Goal: Transaction & Acquisition: Purchase product/service

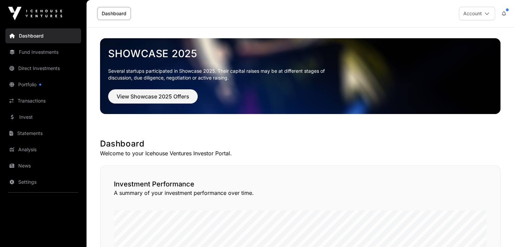
click at [34, 117] on link "Invest" at bounding box center [43, 116] width 76 height 15
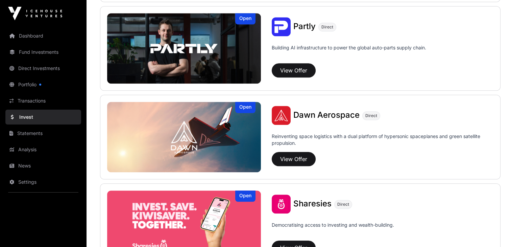
scroll to position [710, 0]
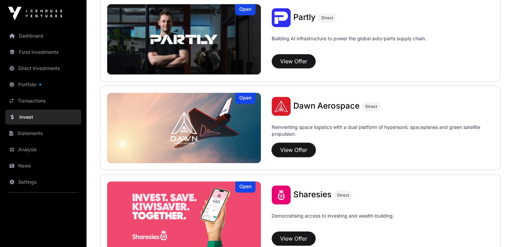
click at [272, 147] on button "View Offer" at bounding box center [294, 150] width 44 height 14
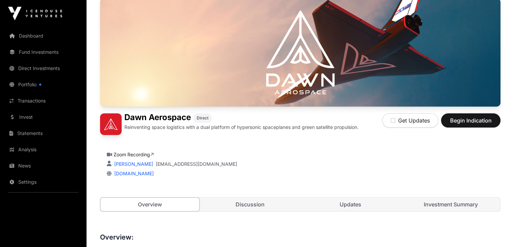
scroll to position [68, 0]
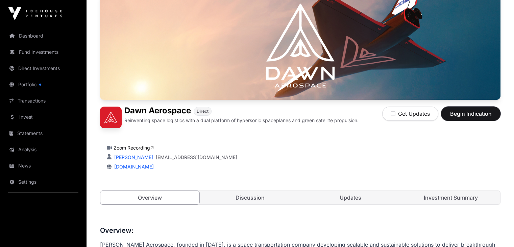
click at [451, 118] on span "Begin Indication" at bounding box center [470, 113] width 43 height 8
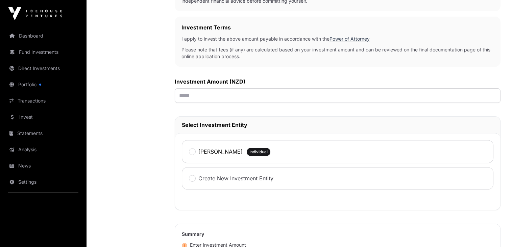
scroll to position [203, 0]
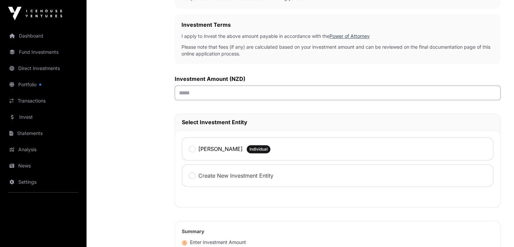
click at [203, 96] on input "text" at bounding box center [338, 92] width 326 height 15
type input "*******"
click at [198, 145] on label "[PERSON_NAME]" at bounding box center [220, 149] width 44 height 8
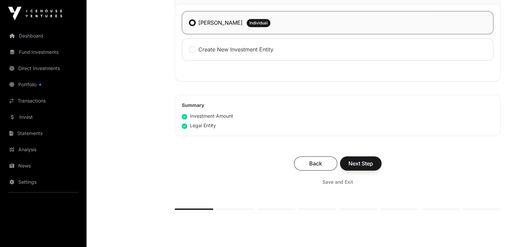
scroll to position [338, 0]
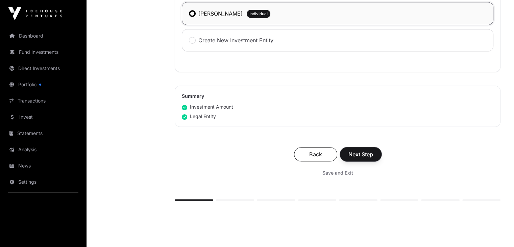
click at [354, 160] on button "Next Step" at bounding box center [361, 154] width 42 height 14
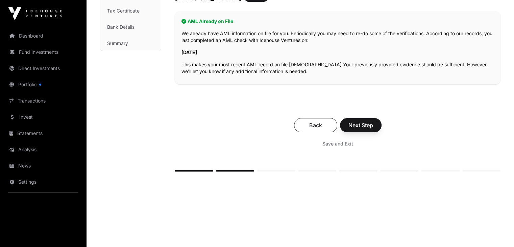
scroll to position [135, 0]
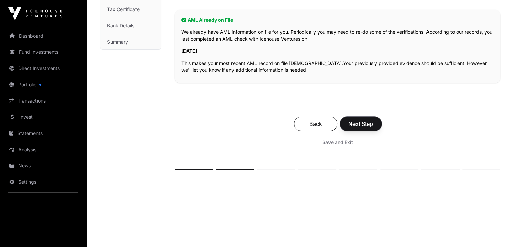
click at [361, 122] on span "Next Step" at bounding box center [360, 124] width 25 height 8
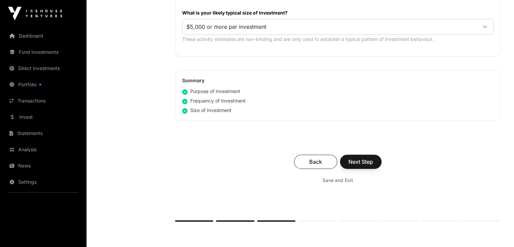
scroll to position [473, 0]
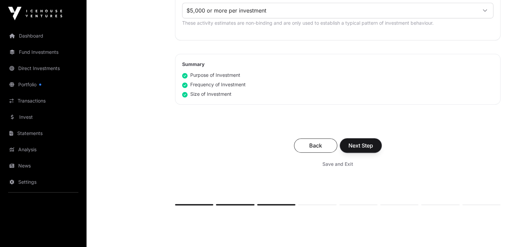
click at [375, 143] on button "Next Step" at bounding box center [361, 145] width 42 height 14
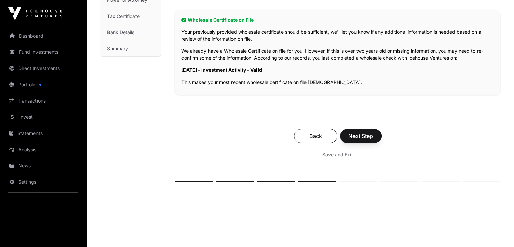
scroll to position [135, 0]
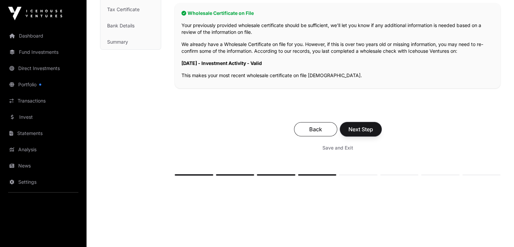
click at [365, 128] on span "Next Step" at bounding box center [360, 129] width 25 height 8
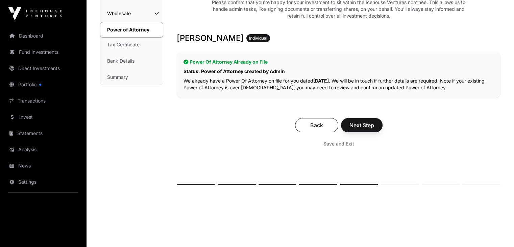
scroll to position [101, 0]
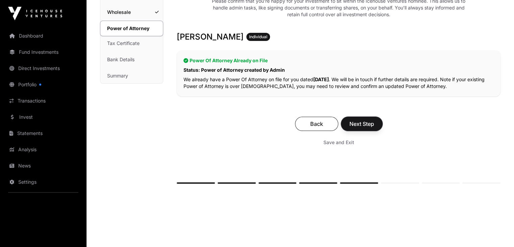
click at [372, 123] on span "Next Step" at bounding box center [361, 124] width 25 height 8
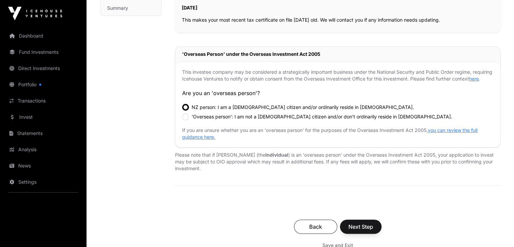
scroll to position [203, 0]
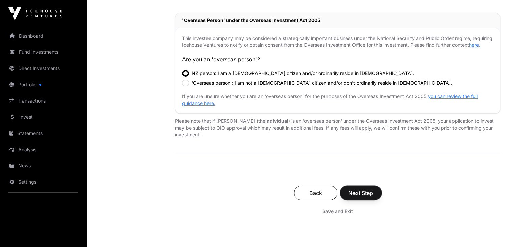
click at [369, 197] on span "Next Step" at bounding box center [360, 193] width 25 height 8
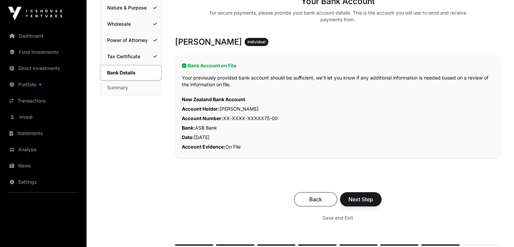
scroll to position [101, 0]
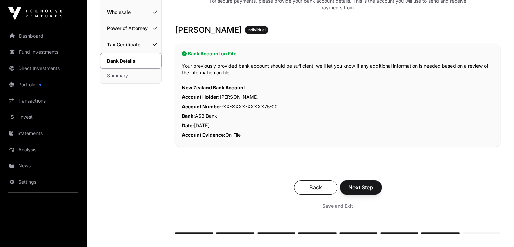
click at [365, 186] on span "Next Step" at bounding box center [360, 187] width 25 height 8
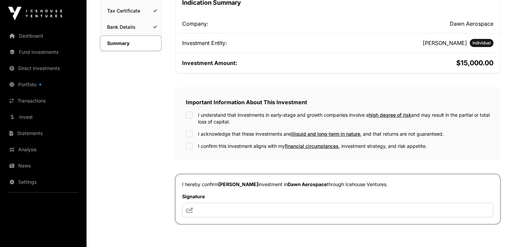
scroll to position [237, 0]
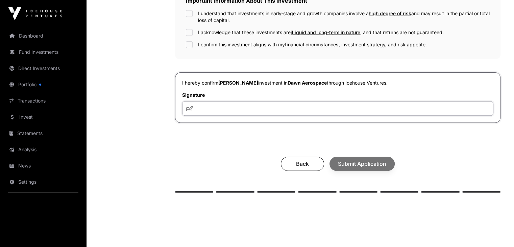
click at [292, 114] on input "text" at bounding box center [337, 108] width 311 height 15
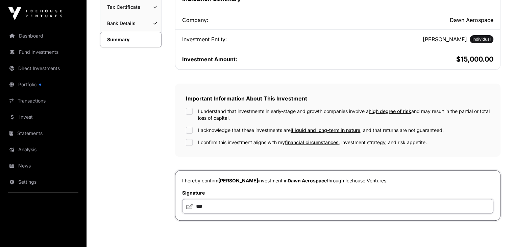
scroll to position [131, 0]
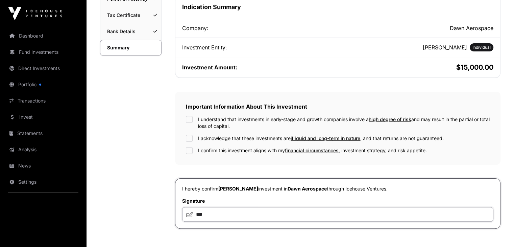
type input "***"
click at [197, 118] on div "I understand that investments in early-stage and growth companies involve a hig…" at bounding box center [338, 123] width 304 height 14
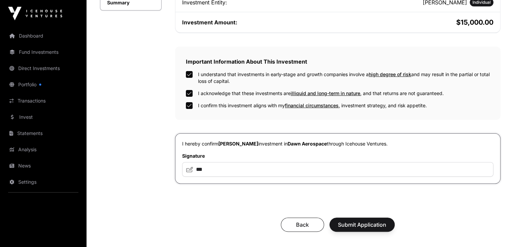
scroll to position [266, 0]
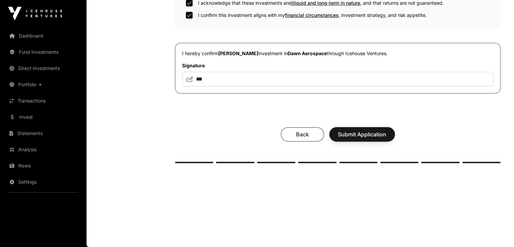
click at [382, 137] on span "Submit Application" at bounding box center [362, 134] width 48 height 8
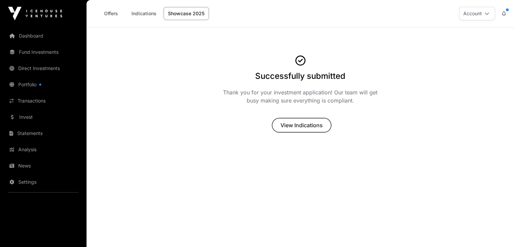
click at [303, 127] on span "View Indications" at bounding box center [301, 125] width 42 height 8
click at [318, 127] on span "View Indications" at bounding box center [301, 125] width 42 height 8
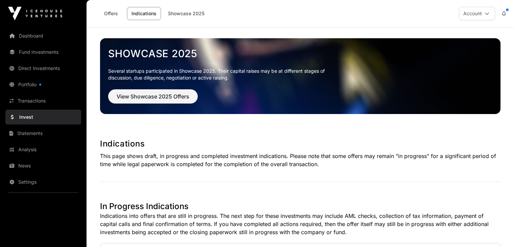
click at [34, 37] on link "Dashboard" at bounding box center [43, 35] width 76 height 15
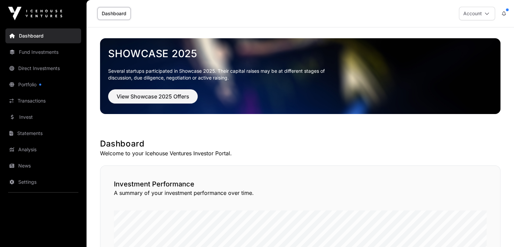
click at [51, 53] on link "Fund Investments" at bounding box center [43, 52] width 76 height 15
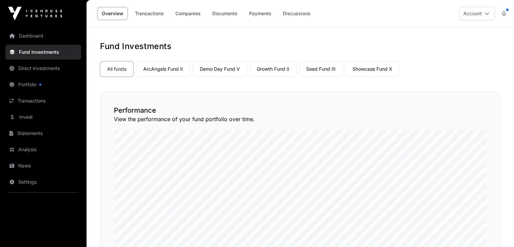
click at [155, 69] on link "ArcAngels Fund II" at bounding box center [163, 69] width 54 height 16
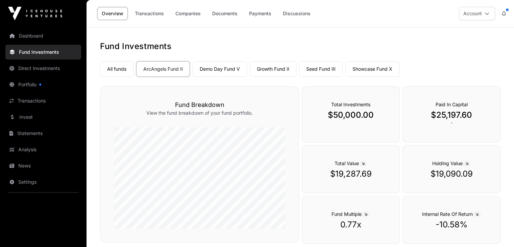
click at [124, 64] on link "All funds" at bounding box center [116, 69] width 33 height 16
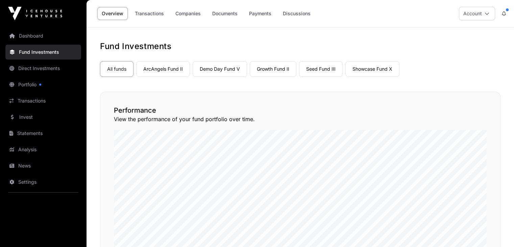
click at [183, 69] on link "ArcAngels Fund II" at bounding box center [163, 69] width 54 height 16
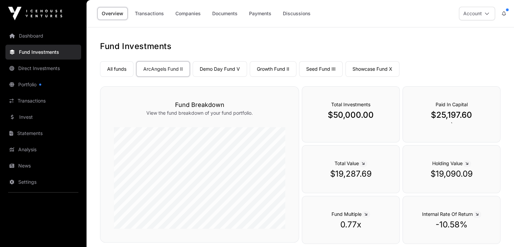
click at [226, 73] on link "Demo Day Fund V" at bounding box center [220, 69] width 54 height 16
click at [276, 68] on link "Growth Fund II" at bounding box center [273, 69] width 47 height 16
click at [320, 67] on link "Seed Fund III" at bounding box center [321, 69] width 44 height 16
click at [359, 67] on link "Showcase Fund X" at bounding box center [372, 69] width 54 height 16
click at [43, 34] on link "Dashboard" at bounding box center [43, 35] width 76 height 15
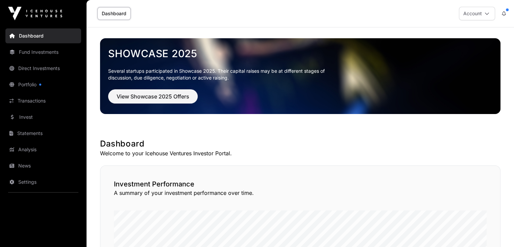
click at [51, 52] on link "Fund Investments" at bounding box center [43, 52] width 76 height 15
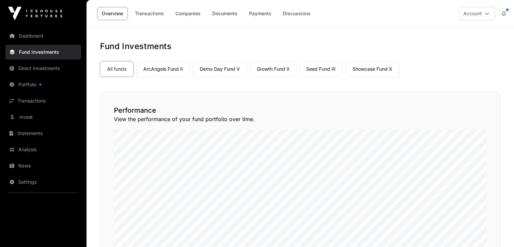
click at [174, 19] on link "Companies" at bounding box center [188, 13] width 34 height 13
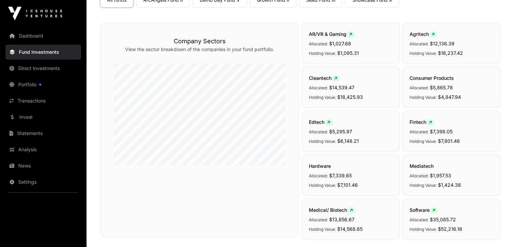
scroll to position [203, 0]
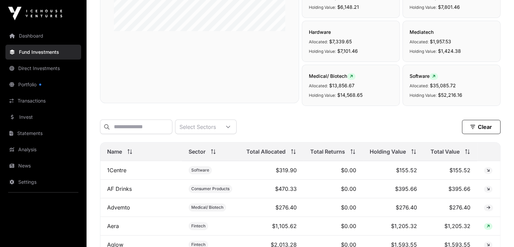
click at [440, 155] on span "Total Value" at bounding box center [445, 151] width 29 height 8
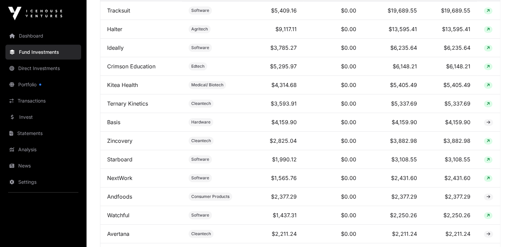
scroll to position [0, 0]
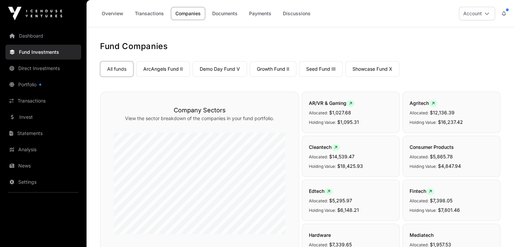
click at [33, 61] on link "Direct Investments" at bounding box center [43, 68] width 76 height 15
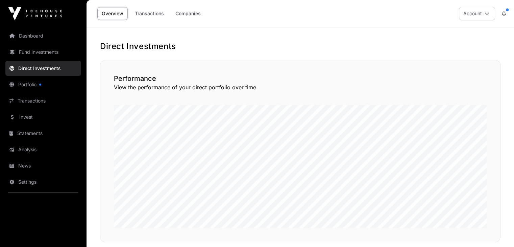
click at [188, 7] on link "Companies" at bounding box center [188, 13] width 34 height 13
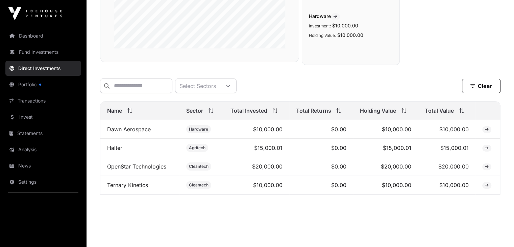
scroll to position [162, 0]
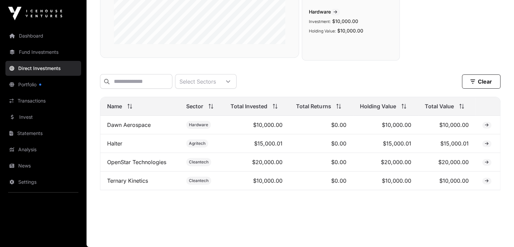
click at [151, 159] on link "OpenStar Technologies" at bounding box center [136, 161] width 59 height 7
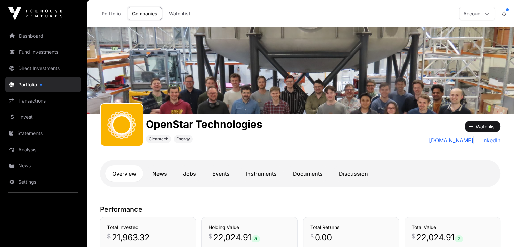
click at [165, 172] on link "News" at bounding box center [160, 173] width 28 height 16
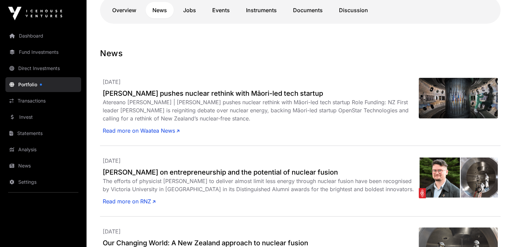
scroll to position [169, 0]
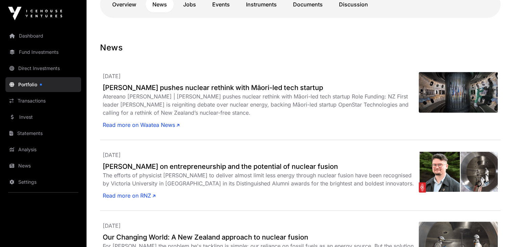
click at [150, 122] on link "Read more on Waatea News" at bounding box center [141, 125] width 77 height 8
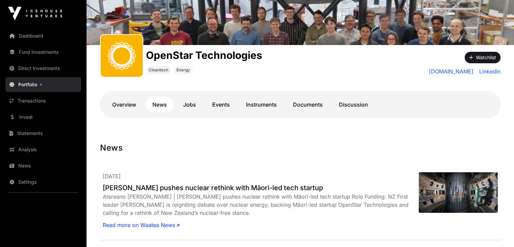
scroll to position [68, 0]
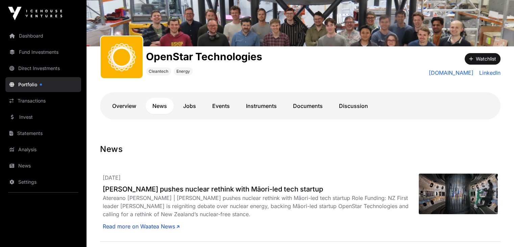
click at [270, 108] on link "Instruments" at bounding box center [261, 106] width 44 height 16
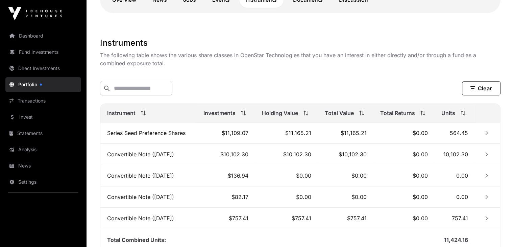
scroll to position [66, 0]
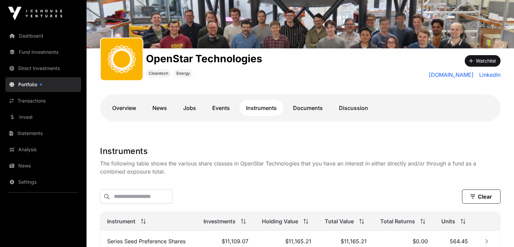
click at [298, 108] on link "Documents" at bounding box center [307, 108] width 43 height 16
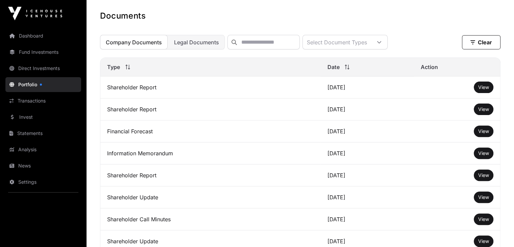
scroll to position [99, 0]
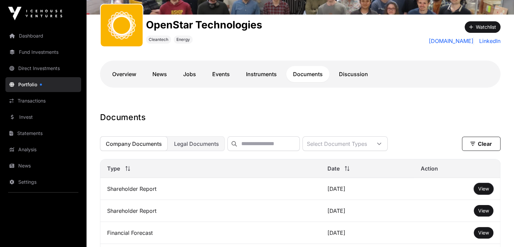
click at [492, 190] on button "View" at bounding box center [484, 188] width 20 height 11
click at [197, 143] on span "Legal Documents" at bounding box center [196, 143] width 45 height 7
click at [125, 144] on span "Company Documents" at bounding box center [134, 143] width 56 height 7
click at [478, 191] on span "View" at bounding box center [483, 189] width 11 height 6
click at [345, 76] on link "Discussion" at bounding box center [353, 74] width 43 height 16
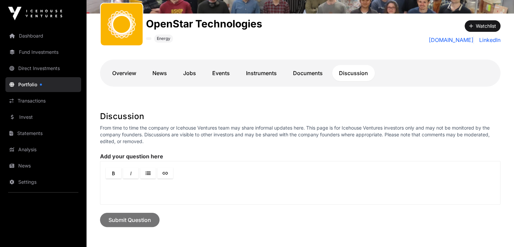
scroll to position [164, 0]
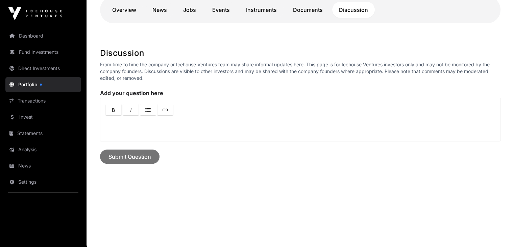
click at [42, 38] on link "Dashboard" at bounding box center [43, 35] width 76 height 15
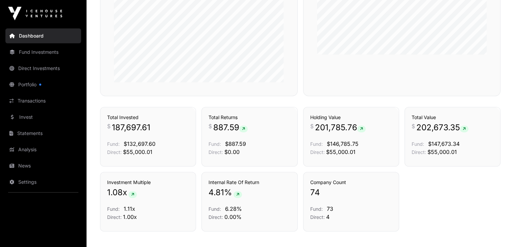
scroll to position [439, 0]
